Goal: Information Seeking & Learning: Learn about a topic

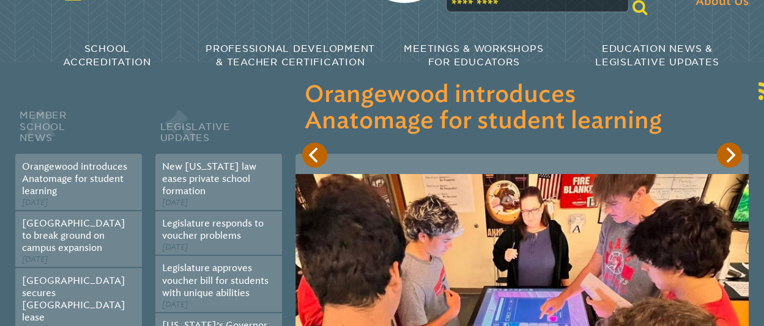
scroll to position [64, 0]
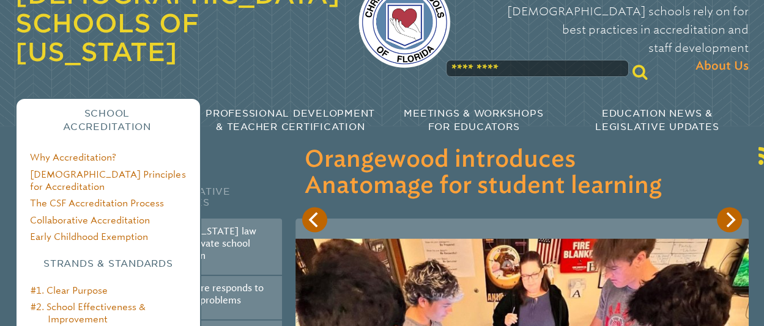
click at [109, 108] on span "School Accreditation" at bounding box center [107, 120] width 88 height 24
click at [101, 169] on link "[DEMOGRAPHIC_DATA] Principles for Accreditation" at bounding box center [107, 180] width 155 height 23
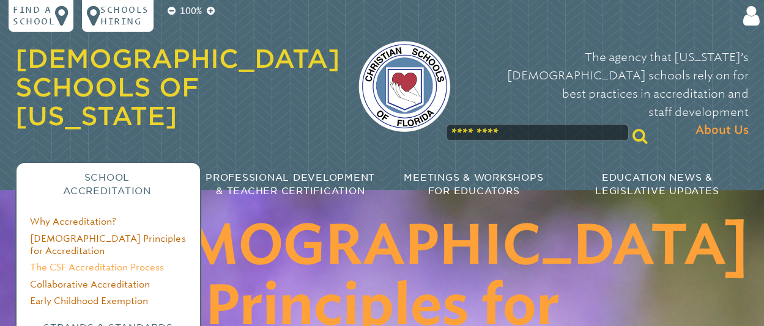
click at [94, 262] on link "The CSF Accreditation Process" at bounding box center [97, 267] width 134 height 11
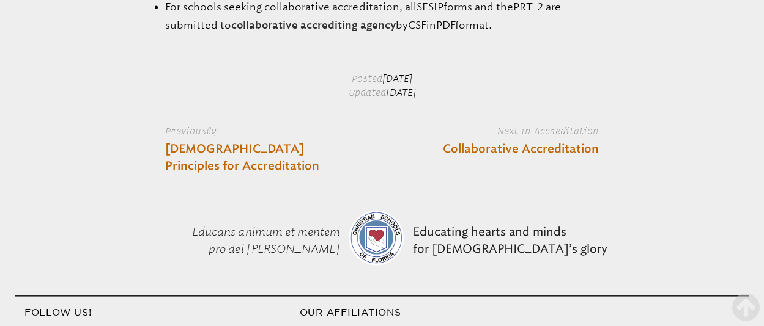
scroll to position [2001, 0]
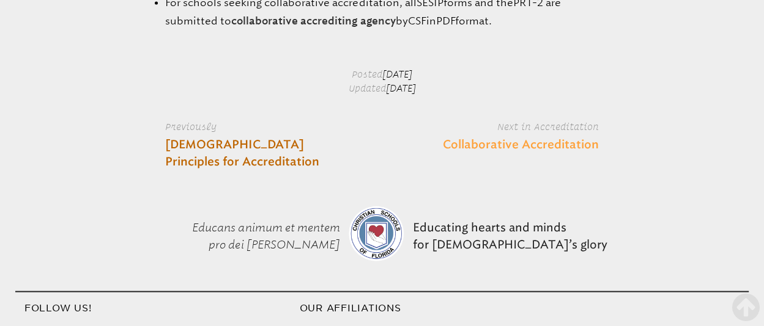
click at [489, 154] on link "Collaborative Accreditation" at bounding box center [521, 145] width 156 height 17
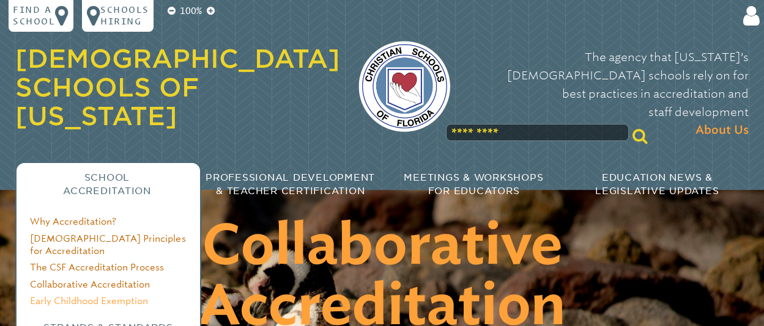
click at [97, 296] on link "Early Childhood Exemption" at bounding box center [89, 301] width 118 height 11
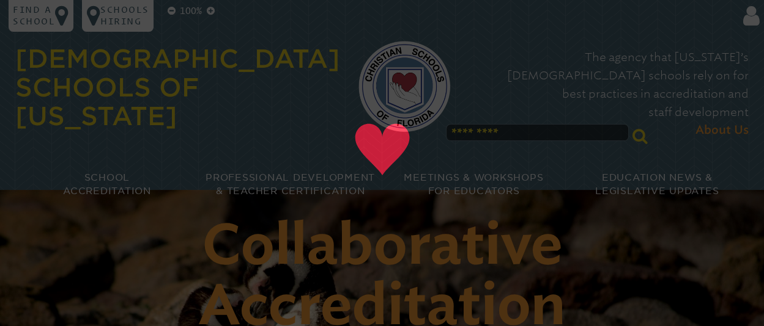
click at [229, 111] on div "[DEMOGRAPHIC_DATA] Schools of [US_STATE]" at bounding box center [177, 88] width 325 height 120
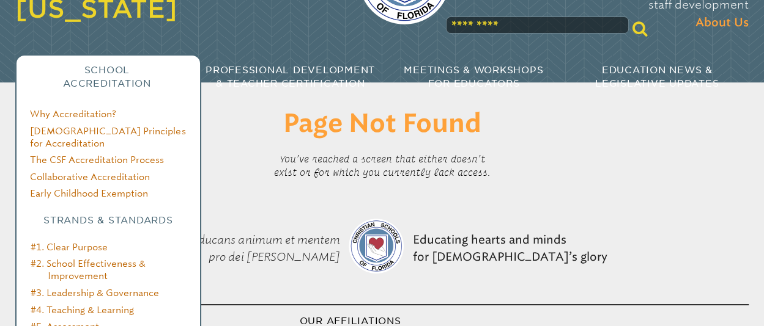
scroll to position [129, 0]
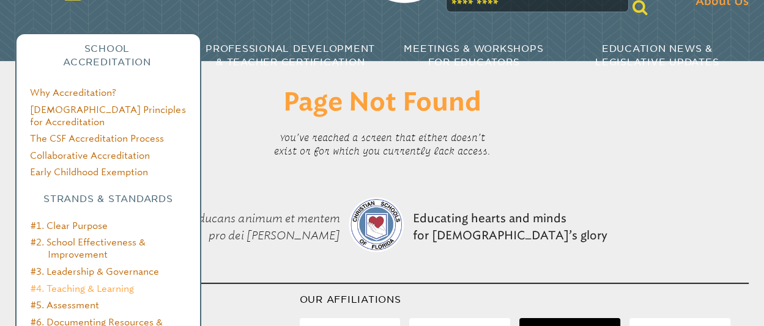
click at [94, 284] on link "#4. Teaching & Learning" at bounding box center [82, 289] width 103 height 11
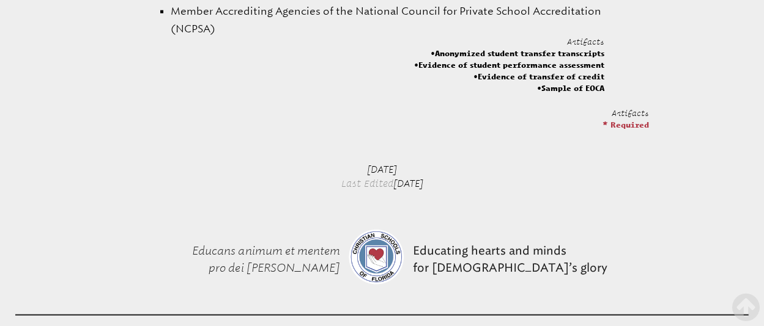
scroll to position [2389, 0]
